Goal: Transaction & Acquisition: Purchase product/service

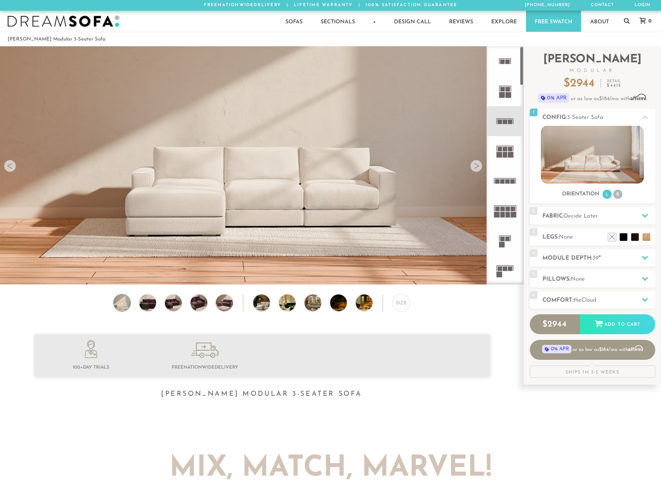
scroll to position [8730, 661]
click at [636, 258] on h2 "Module Depth: 39 "" at bounding box center [598, 258] width 113 height 9
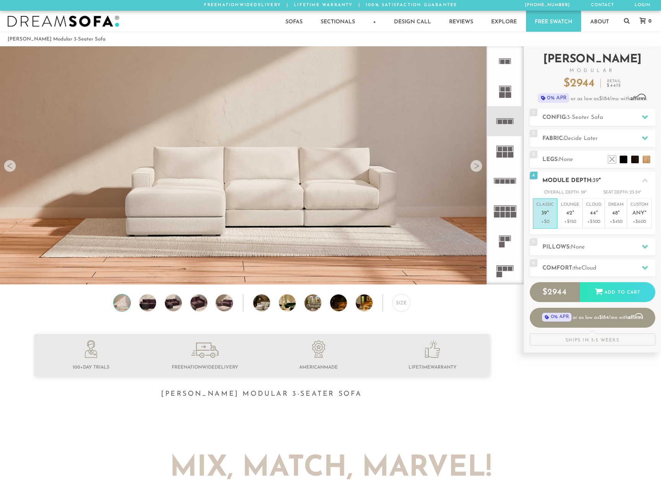
click at [634, 182] on h2 "Module Depth: 39 "" at bounding box center [598, 180] width 113 height 9
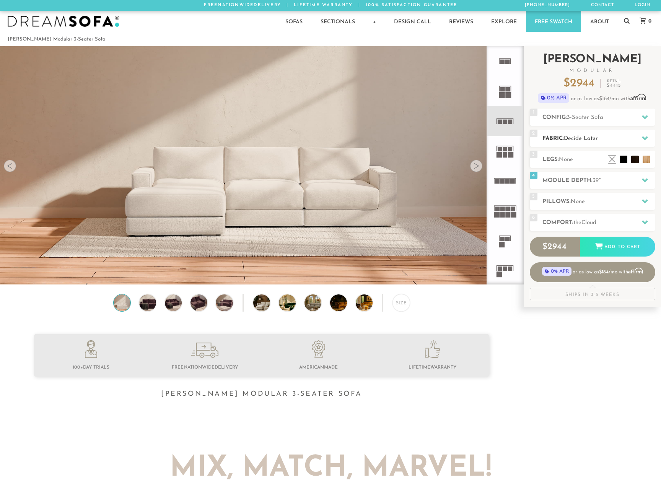
click at [625, 137] on h2 "Fabric: Decide Later" at bounding box center [598, 138] width 113 height 9
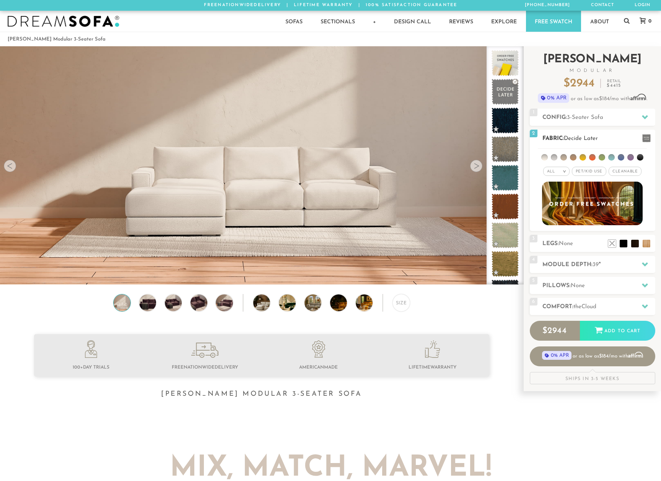
click at [625, 137] on h2 "Fabric: Decide Later" at bounding box center [598, 138] width 113 height 9
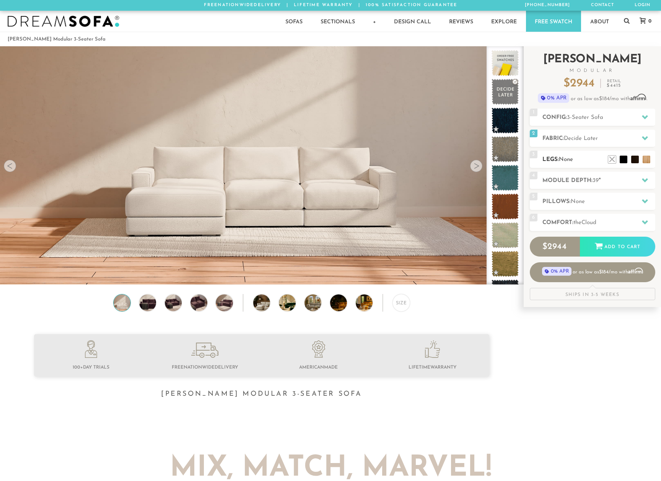
click at [585, 158] on h2 "Legs: None" at bounding box center [598, 159] width 113 height 9
click at [621, 158] on li at bounding box center [612, 148] width 31 height 31
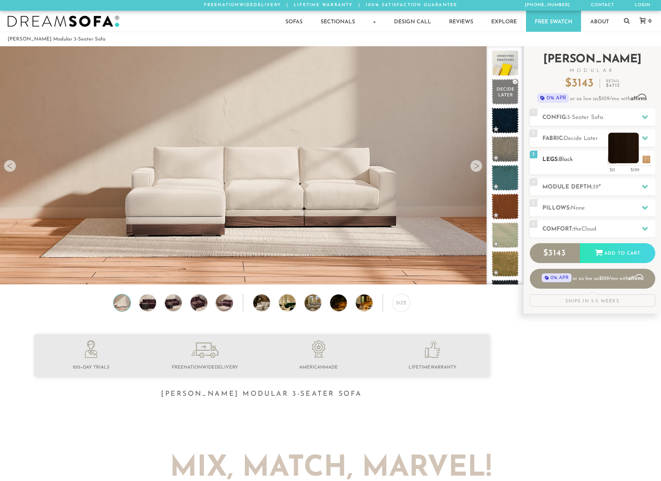
click at [635, 161] on li at bounding box center [623, 148] width 31 height 31
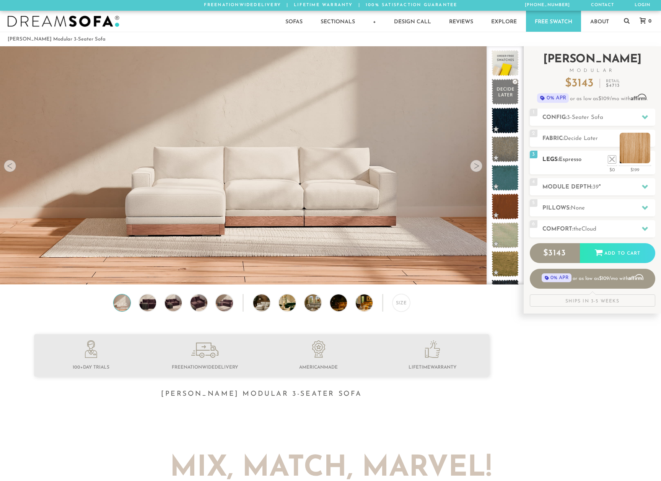
click at [645, 161] on li at bounding box center [634, 148] width 31 height 31
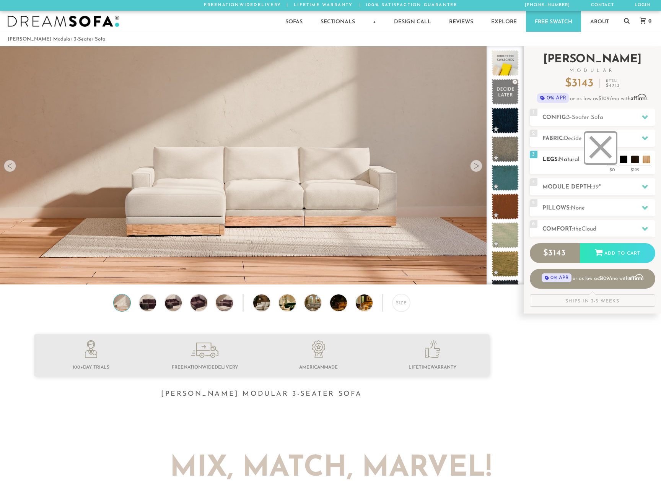
click at [608, 156] on li at bounding box center [600, 148] width 31 height 31
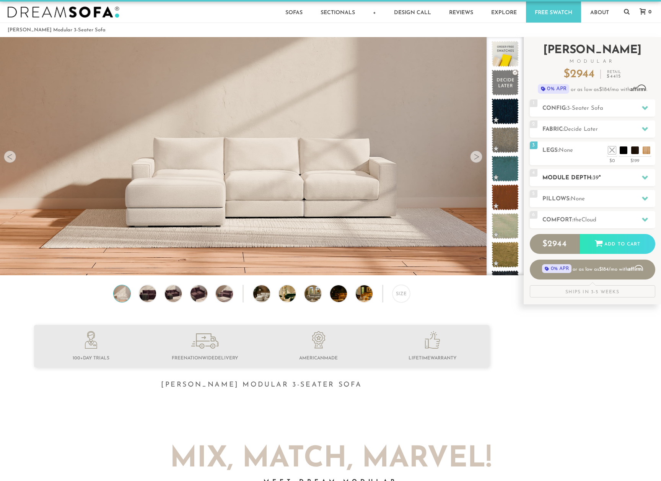
scroll to position [12, 0]
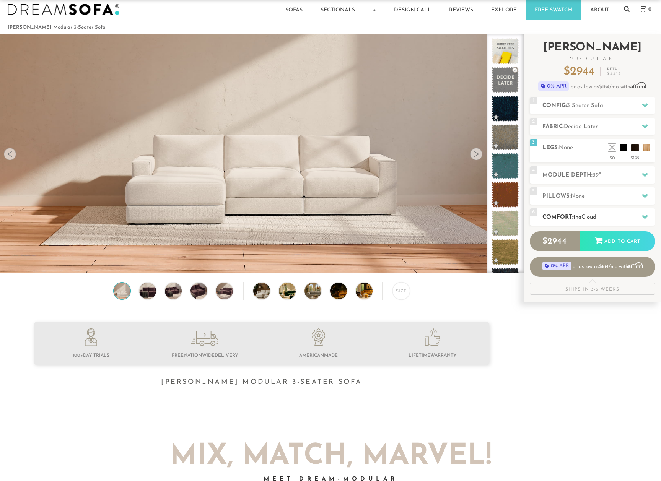
click at [579, 218] on span "the" at bounding box center [577, 218] width 8 height 6
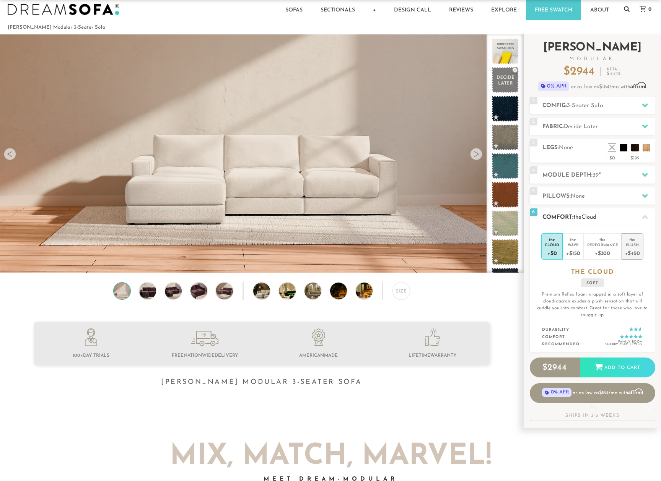
click at [626, 249] on div "+$450" at bounding box center [632, 252] width 15 height 11
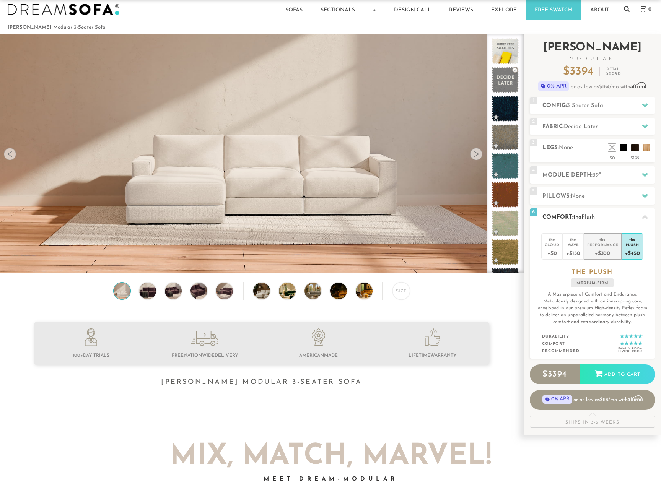
click at [606, 250] on div "+$300" at bounding box center [602, 252] width 31 height 11
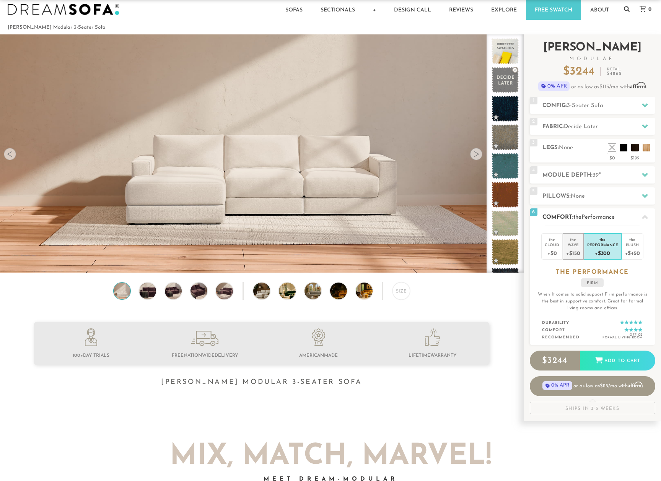
click at [577, 245] on div "Wave" at bounding box center [573, 244] width 14 height 5
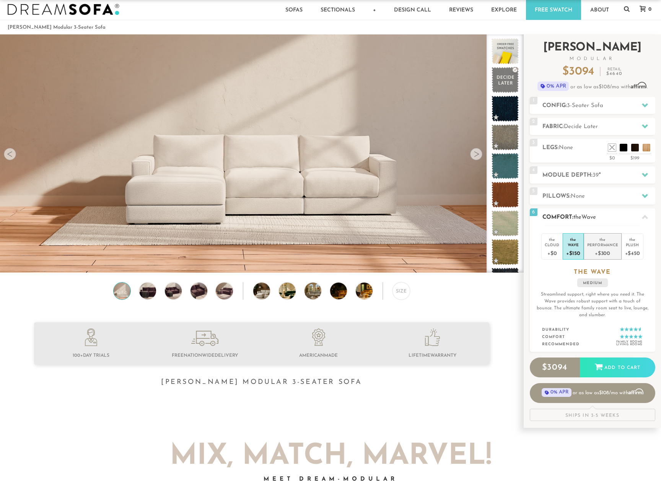
click at [596, 250] on div "+$300" at bounding box center [602, 252] width 31 height 11
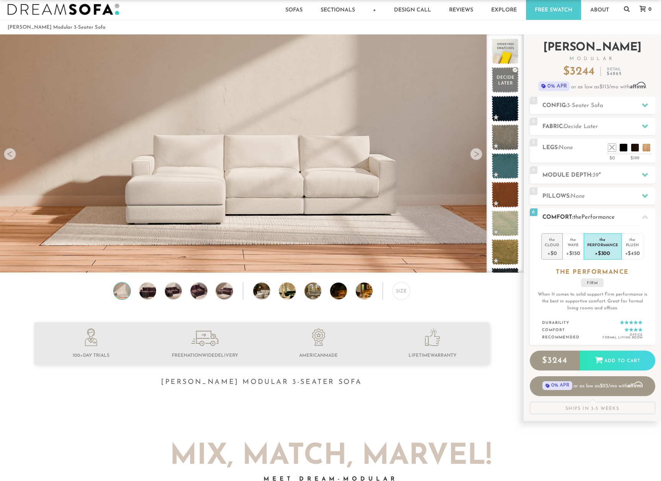
click at [554, 244] on div "Cloud" at bounding box center [552, 244] width 15 height 5
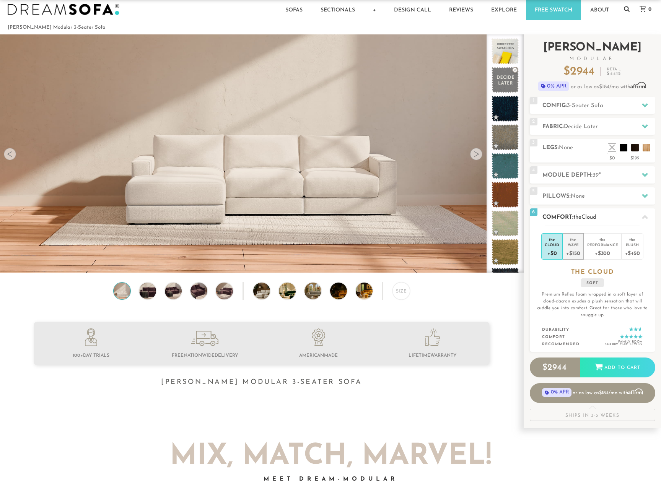
click at [577, 246] on div "Wave" at bounding box center [573, 244] width 14 height 5
click at [553, 246] on div "Cloud" at bounding box center [552, 244] width 15 height 5
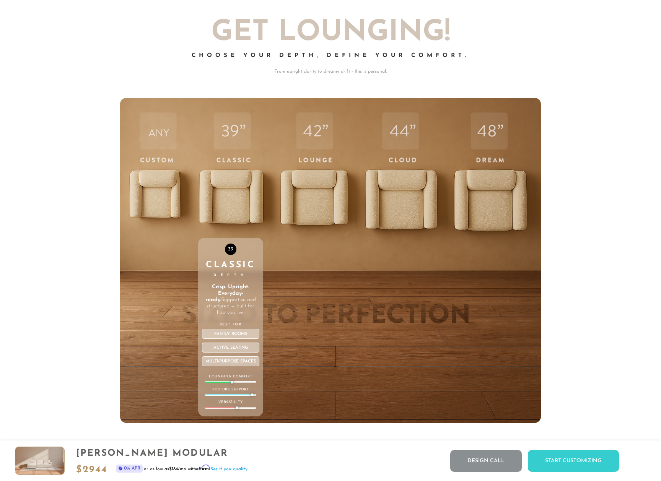
scroll to position [2667, 0]
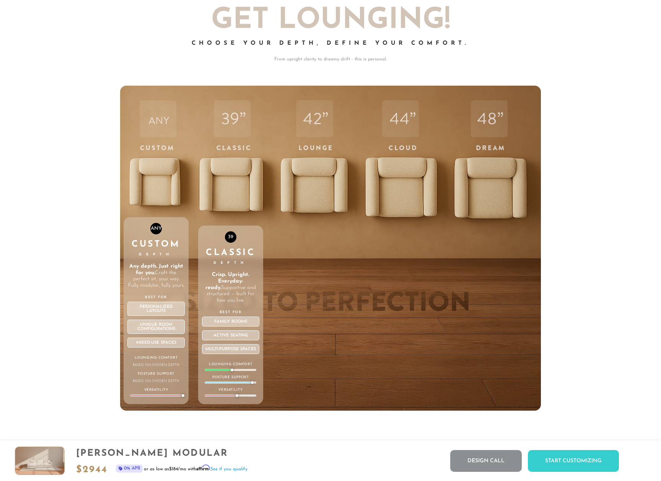
click at [146, 174] on div "ANY Custom Depth Any depth. Just right for you. Craft the perfect sit, your way…" at bounding box center [156, 248] width 65 height 325
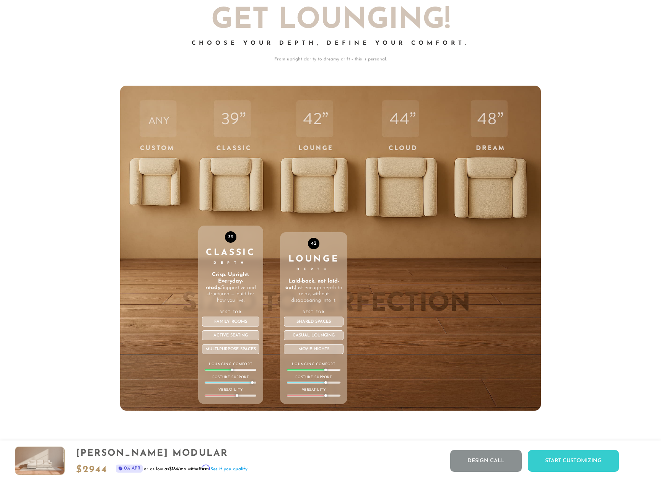
click at [316, 187] on div "42 Lounge Depth Laid-back, not laid-out. Just enough depth to relax, without di…" at bounding box center [313, 248] width 67 height 325
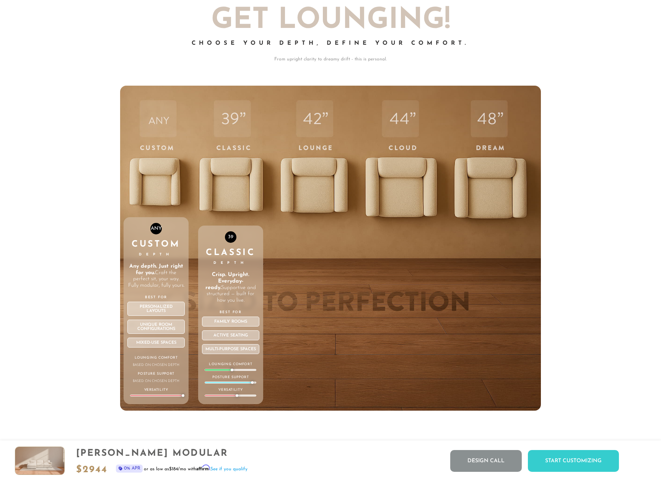
click at [152, 313] on div "Personalized Layouts" at bounding box center [156, 309] width 58 height 14
click at [152, 328] on div "Unique Room Configurations" at bounding box center [156, 327] width 58 height 14
click at [152, 247] on div "Custom Depth" at bounding box center [156, 249] width 58 height 18
click at [152, 220] on div "ANY Custom Depth Any depth. Just right for you. Craft the perfect sit, your way…" at bounding box center [156, 310] width 65 height 187
click at [157, 188] on div "ANY Custom Depth Any depth. Just right for you. Craft the perfect sit, your way…" at bounding box center [156, 248] width 65 height 325
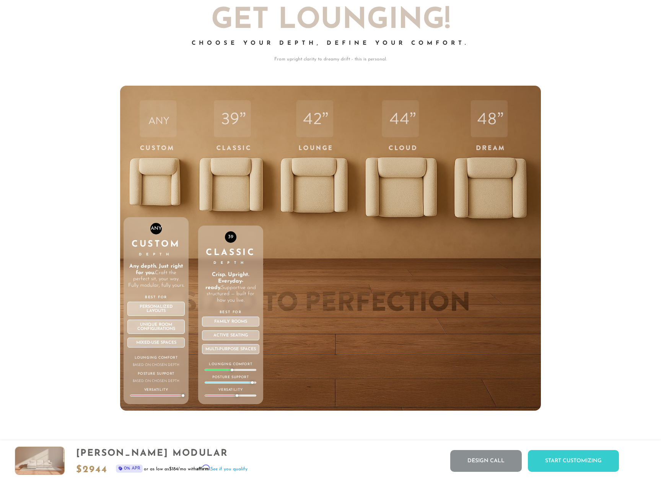
click at [154, 282] on p "Any depth. Just right for you. Craft the perfect sit, your way. Fully modular, …" at bounding box center [156, 276] width 58 height 26
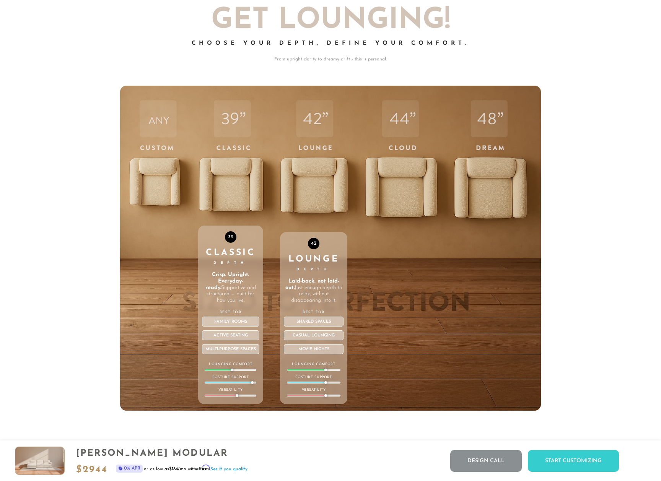
click at [305, 167] on div "42 Lounge Depth Laid-back, not laid-out. Just enough depth to relax, without di…" at bounding box center [313, 248] width 67 height 325
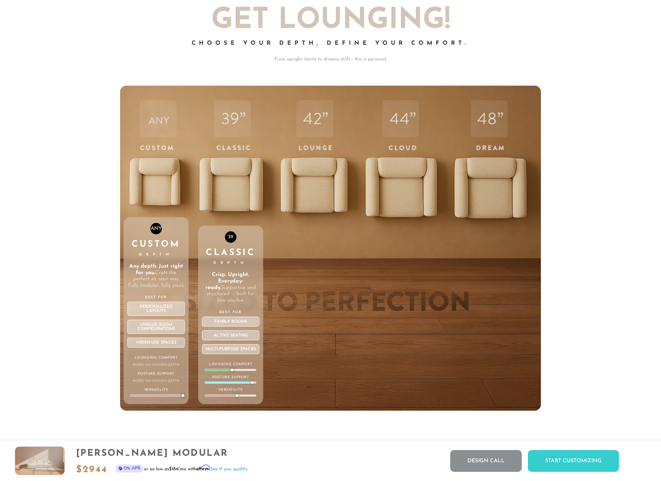
click at [159, 207] on div "ANY Custom Depth Any depth. Just right for you. Craft the perfect sit, your way…" at bounding box center [156, 248] width 65 height 325
click at [159, 269] on strong "Any depth. Just right for you." at bounding box center [156, 269] width 54 height 12
click at [155, 308] on div "Personalized Layouts" at bounding box center [156, 309] width 58 height 14
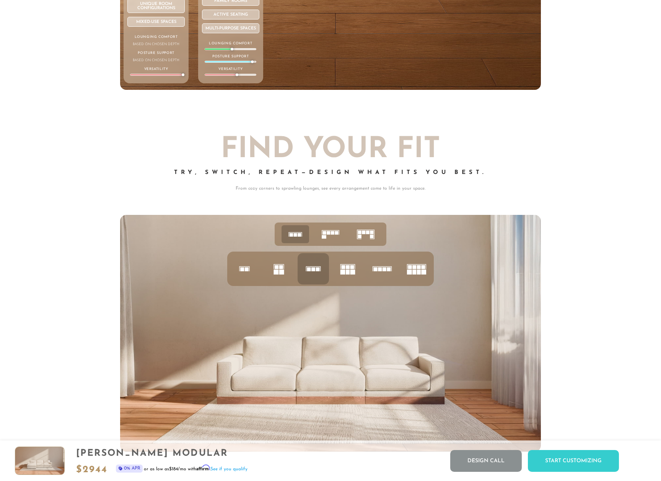
scroll to position [2994, 0]
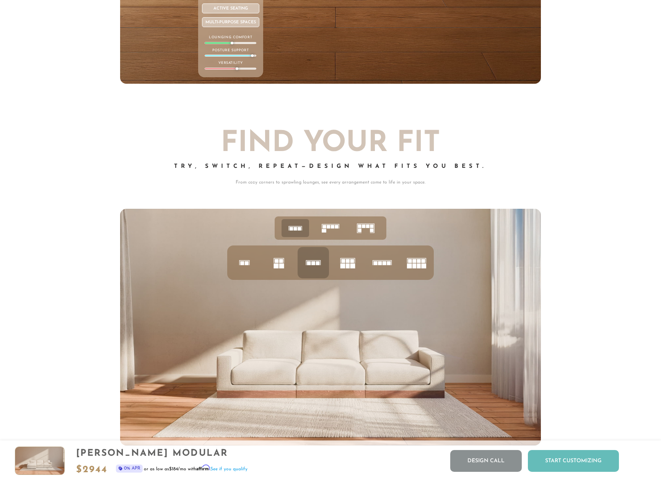
click at [559, 460] on div "Start Customizing" at bounding box center [573, 461] width 91 height 22
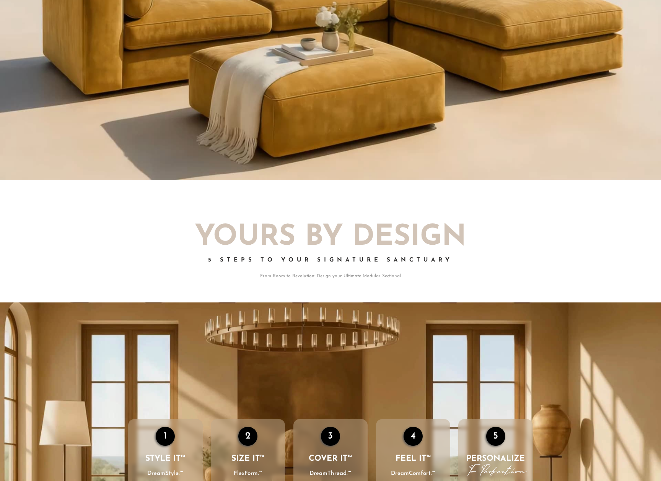
scroll to position [0, 0]
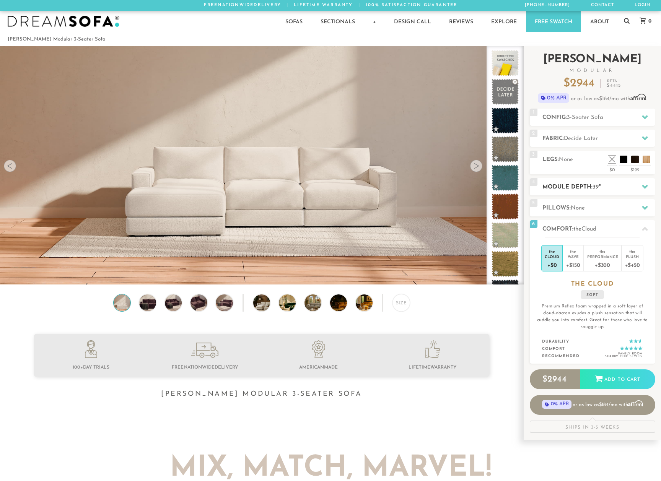
click at [605, 183] on h2 "Module Depth: 39 "" at bounding box center [598, 187] width 113 height 9
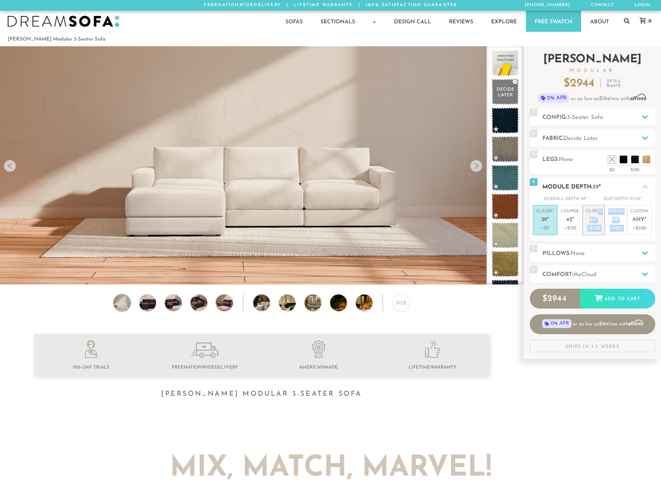
drag, startPoint x: 628, startPoint y: 208, endPoint x: 599, endPoint y: 209, distance: 29.1
click at [599, 209] on ul "Classic 39 " +$0 Lounge 42 " +$150 Cloud 44 " +$300 Dream 48 " +$450 Custom Any…" at bounding box center [592, 220] width 119 height 30
click at [611, 193] on div "4 Module Depth: 39 "" at bounding box center [592, 186] width 125 height 17
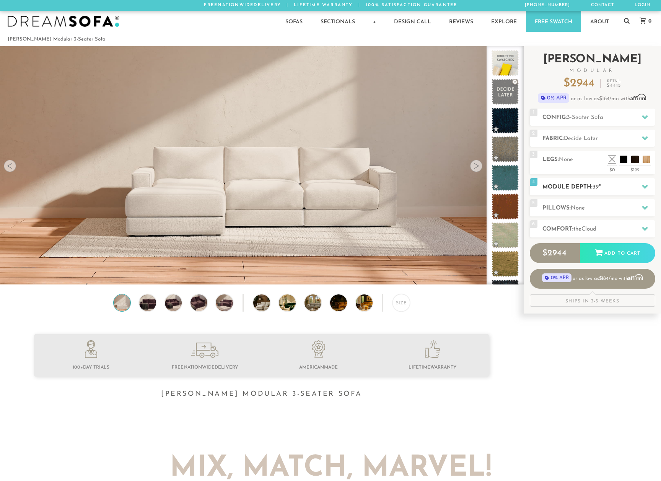
click at [640, 189] on div at bounding box center [645, 187] width 16 height 16
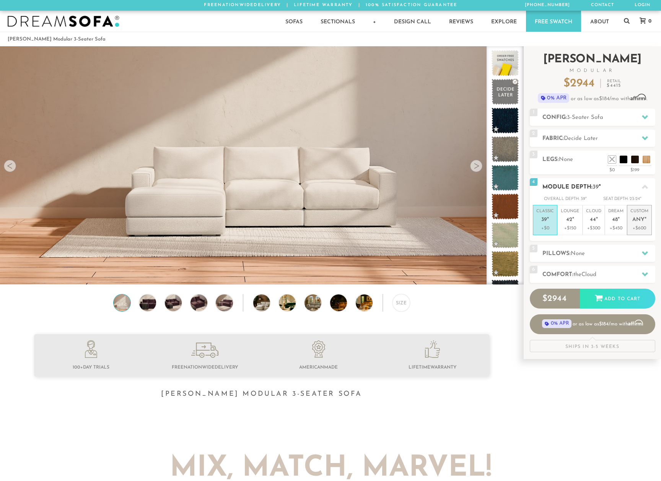
click at [641, 219] on span "Any" at bounding box center [638, 220] width 12 height 7
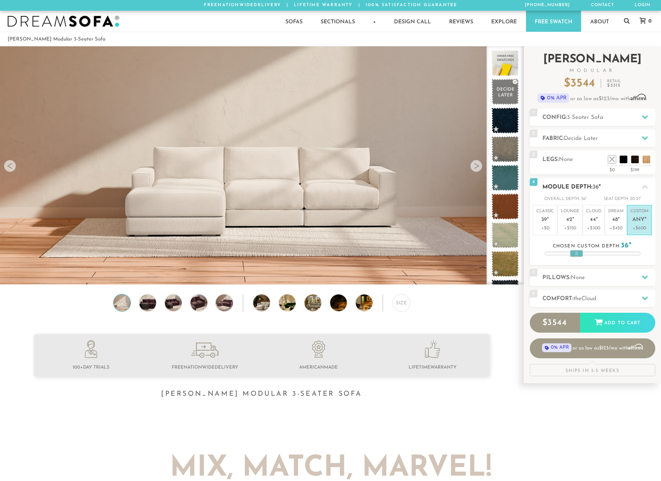
drag, startPoint x: 593, startPoint y: 252, endPoint x: 577, endPoint y: 252, distance: 16.1
click at [577, 252] on div at bounding box center [576, 253] width 13 height 7
drag, startPoint x: 578, startPoint y: 252, endPoint x: 577, endPoint y: 259, distance: 6.6
click at [577, 259] on div "4 Module Depth: 36 " Overall Depth: 36 " Seat Depth: 20-21 " Classic 39 "" at bounding box center [592, 221] width 125 height 87
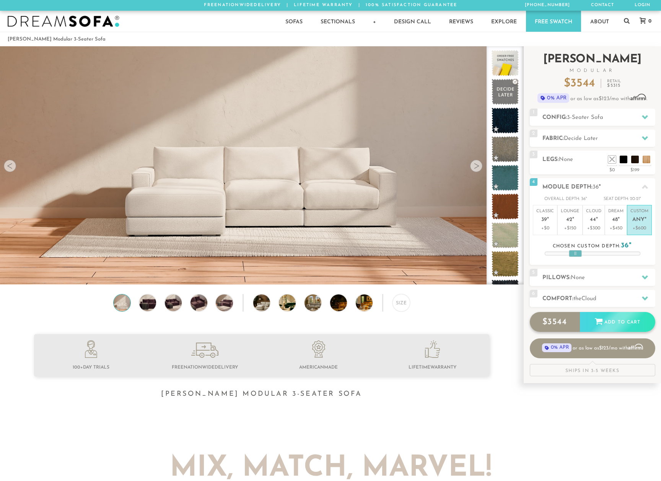
click at [617, 323] on div "Add to Cart" at bounding box center [617, 322] width 75 height 21
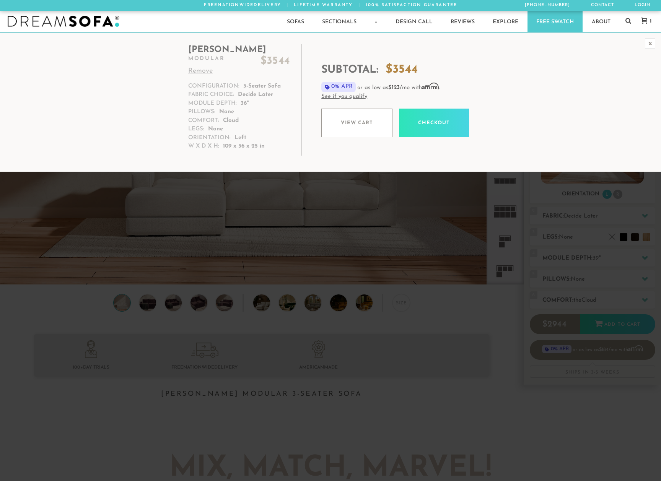
click at [372, 125] on link "View cart" at bounding box center [356, 123] width 71 height 29
